Goal: Task Accomplishment & Management: Use online tool/utility

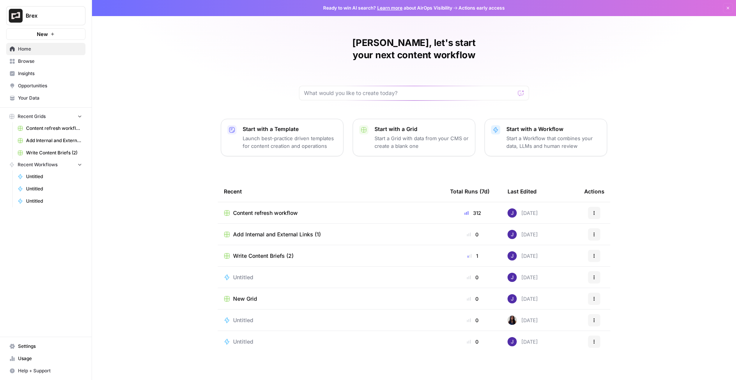
click at [49, 21] on button "Brex" at bounding box center [45, 15] width 79 height 19
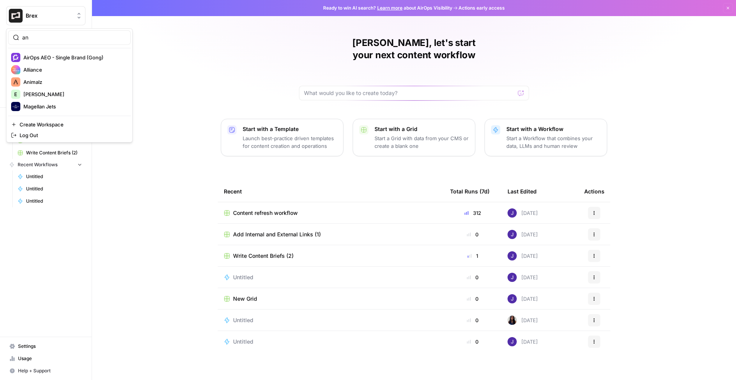
type input "an"
click at [39, 133] on span "Log Out" at bounding box center [72, 136] width 105 height 8
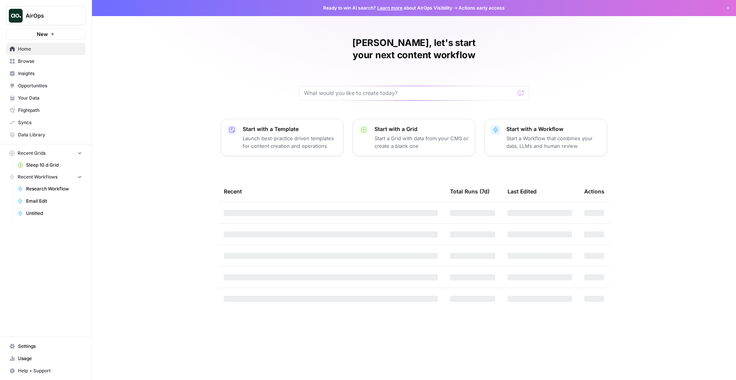
click at [552, 135] on p "Start a Workflow that combines your data, LLMs and human review" at bounding box center [553, 142] width 94 height 15
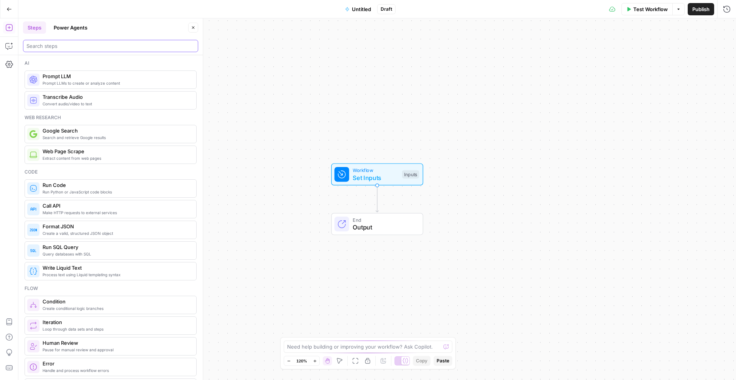
click at [70, 47] on input "search" at bounding box center [110, 46] width 168 height 8
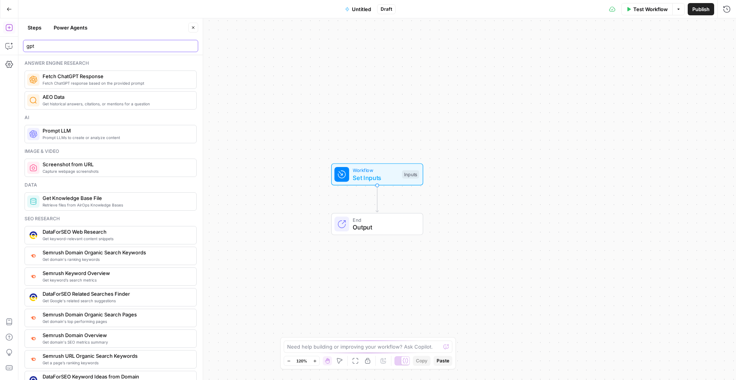
type input "gpt"
click at [502, 85] on div at bounding box center [587, 85] width 287 height 66
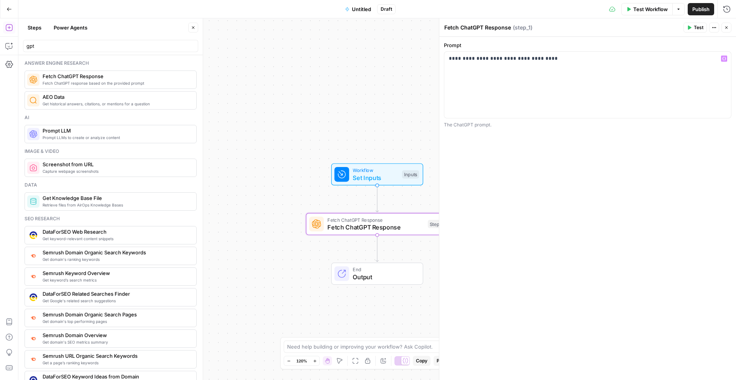
click at [695, 23] on button "Test" at bounding box center [695, 28] width 23 height 10
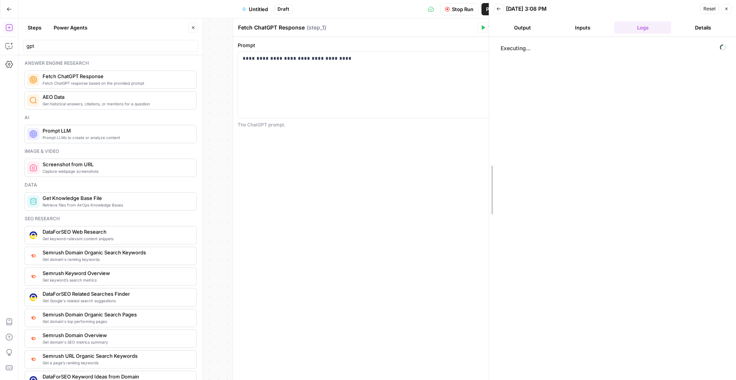
drag, startPoint x: 531, startPoint y: 100, endPoint x: 451, endPoint y: 100, distance: 80.5
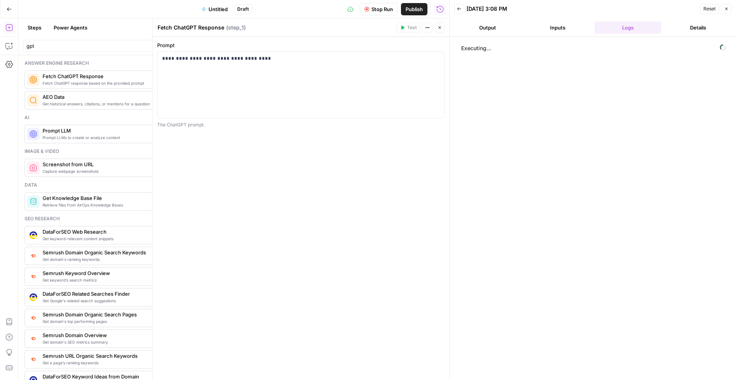
click at [682, 24] on button "Details" at bounding box center [697, 27] width 67 height 12
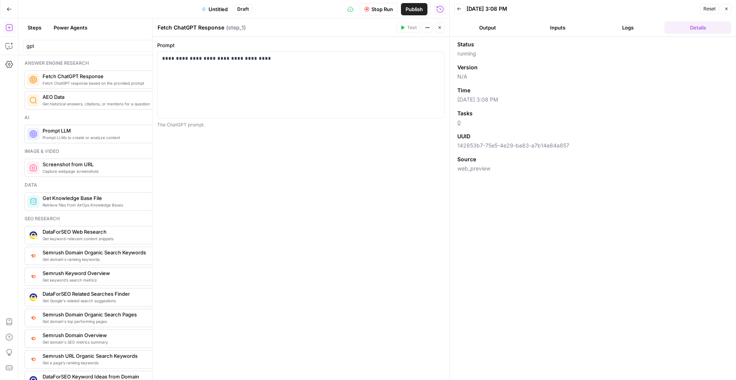
click at [539, 26] on button "Inputs" at bounding box center [557, 27] width 67 height 12
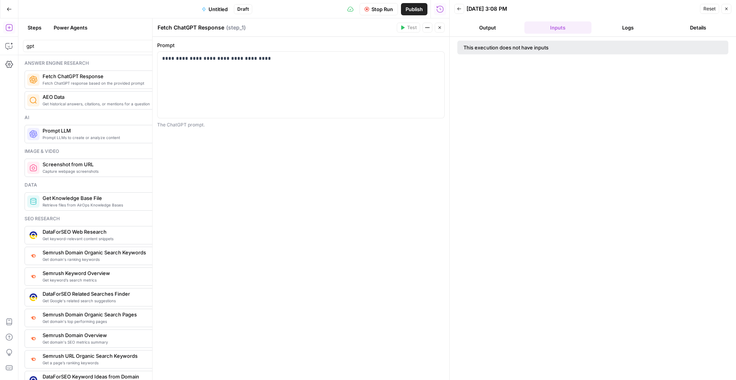
click at [483, 28] on button "Output" at bounding box center [487, 27] width 67 height 12
